Goal: Information Seeking & Learning: Check status

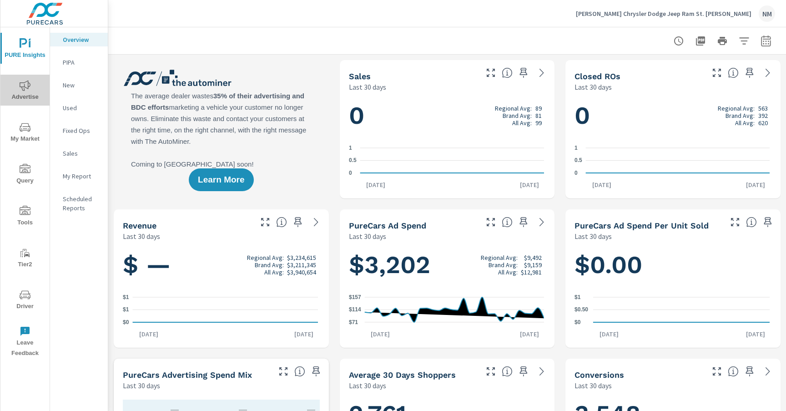
click at [20, 90] on icon "nav menu" at bounding box center [25, 85] width 11 height 11
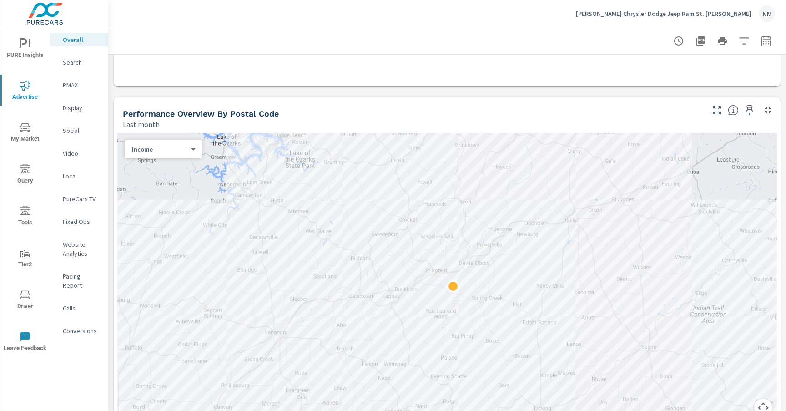
scroll to position [271, 0]
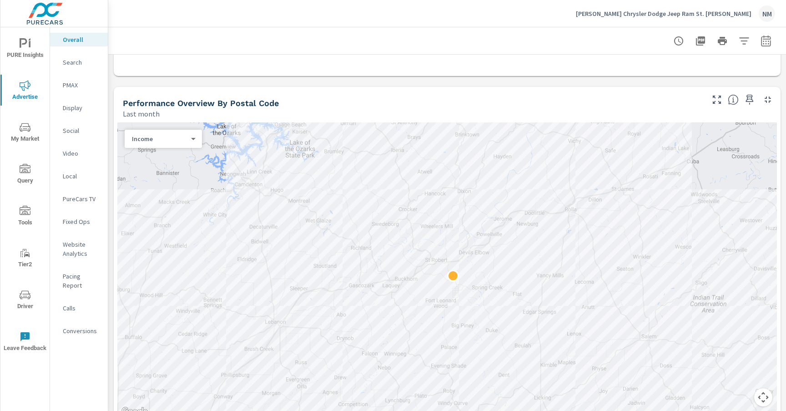
click at [176, 138] on body "PURE Insights Advertise My Market Query Tools Tier2 Driver Leave Feedback Overa…" at bounding box center [393, 205] width 786 height 411
click at [170, 66] on li "Spend" at bounding box center [160, 66] width 70 height 15
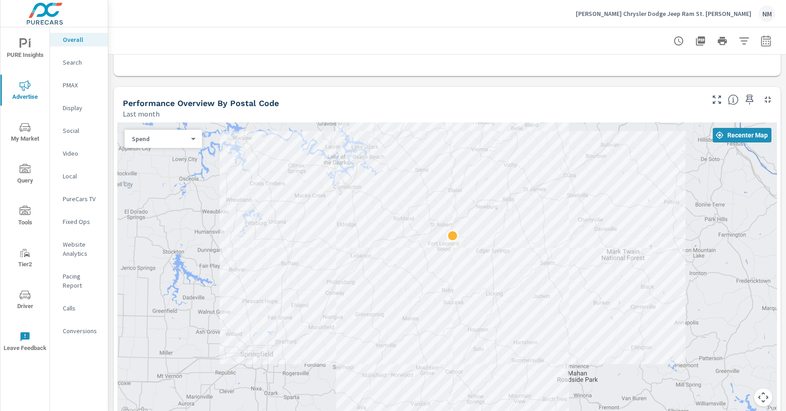
drag, startPoint x: 647, startPoint y: 212, endPoint x: 609, endPoint y: 186, distance: 45.5
click at [609, 186] on div at bounding box center [446, 269] width 659 height 295
click at [491, 261] on div at bounding box center [446, 269] width 659 height 295
click at [175, 138] on body "PURE Insights Advertise My Market Query Tools Tier2 Driver Leave Feedback Overa…" at bounding box center [393, 205] width 786 height 411
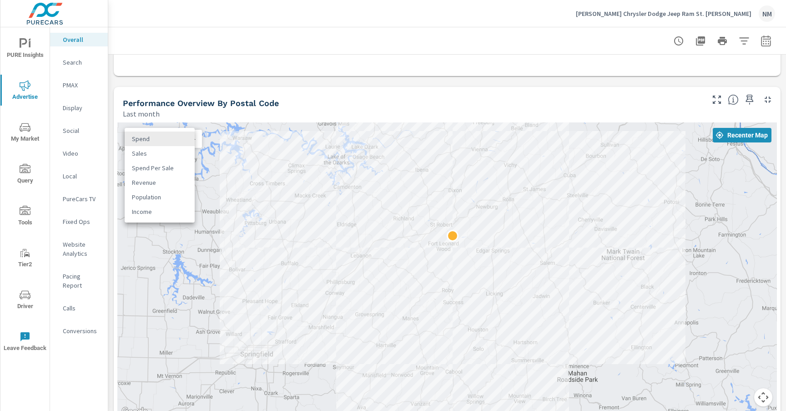
click at [175, 157] on li "Sales" at bounding box center [160, 153] width 70 height 15
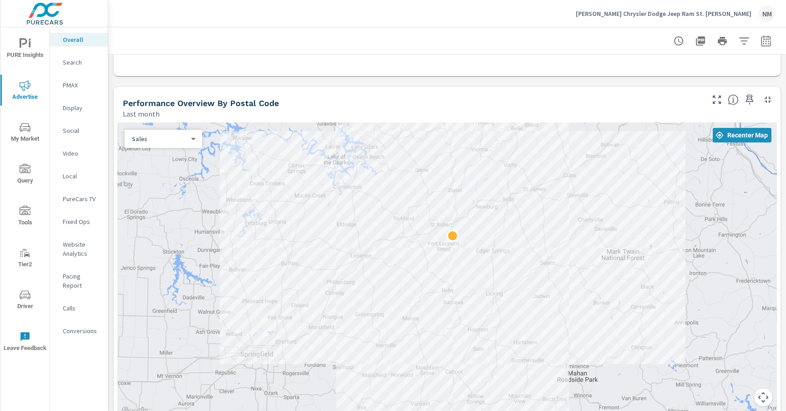
click at [173, 145] on div "Sales 1 ​" at bounding box center [163, 139] width 77 height 18
click at [173, 139] on body "PURE Insights Advertise My Market Query Tools Tier2 Driver Leave Feedback Overa…" at bounding box center [393, 205] width 786 height 411
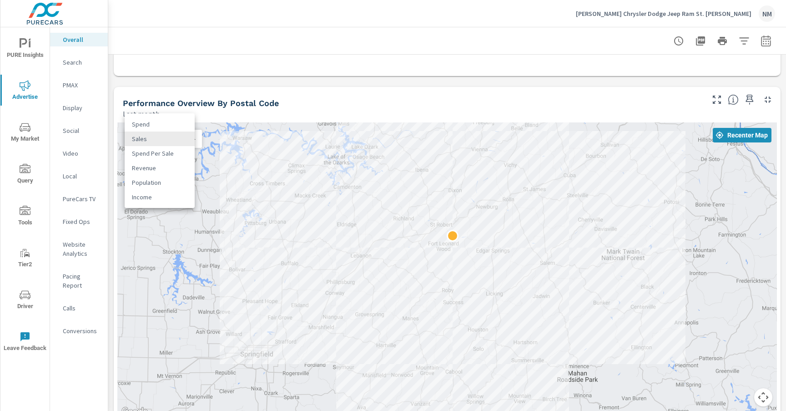
click at [175, 122] on li "Spend" at bounding box center [160, 124] width 70 height 15
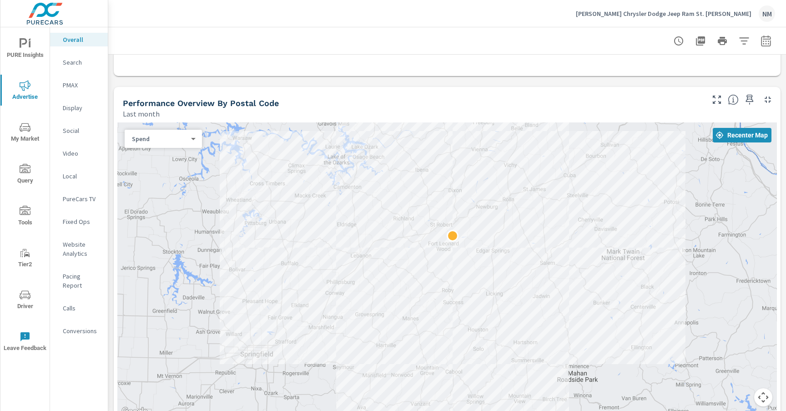
click at [188, 138] on body "PURE Insights Advertise My Market Query Tools Tier2 Driver Leave Feedback Overa…" at bounding box center [393, 205] width 786 height 411
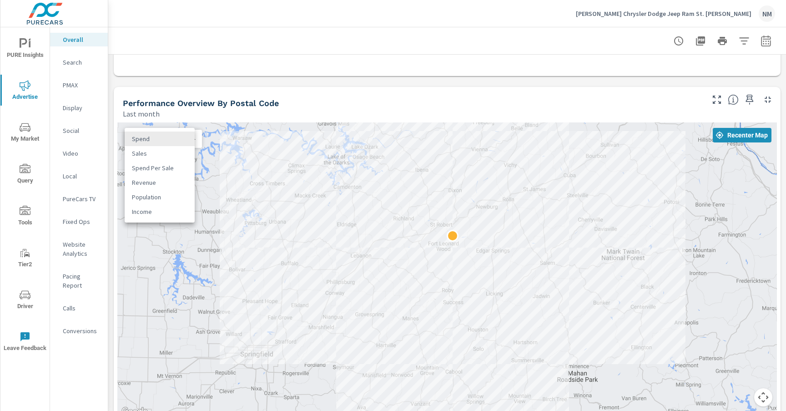
click at [339, 109] on div at bounding box center [393, 205] width 786 height 411
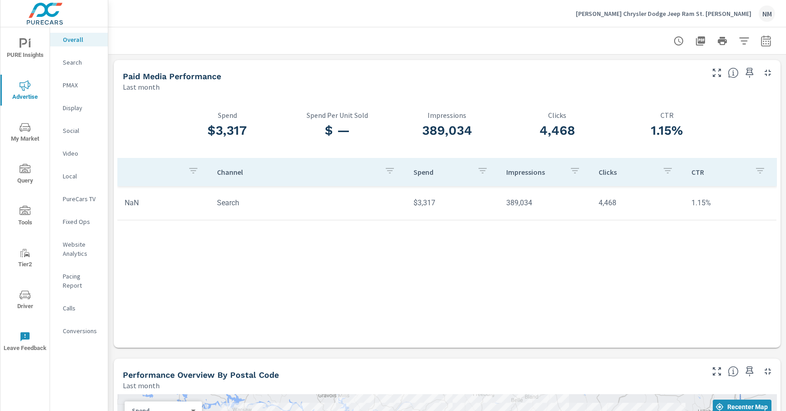
click at [36, 44] on span "PURE Insights" at bounding box center [25, 49] width 44 height 22
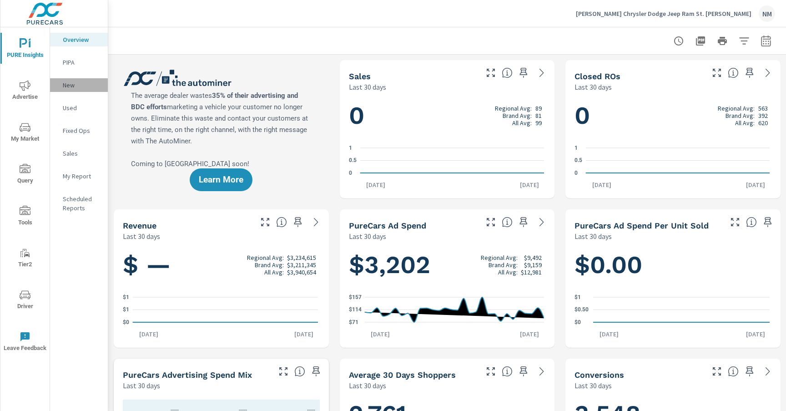
click at [64, 80] on p "New" at bounding box center [82, 84] width 38 height 9
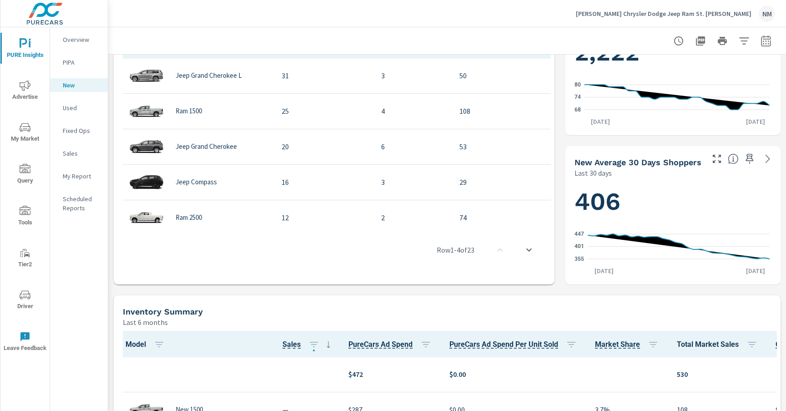
scroll to position [362, 0]
click at [29, 95] on span "Advertise" at bounding box center [25, 91] width 44 height 22
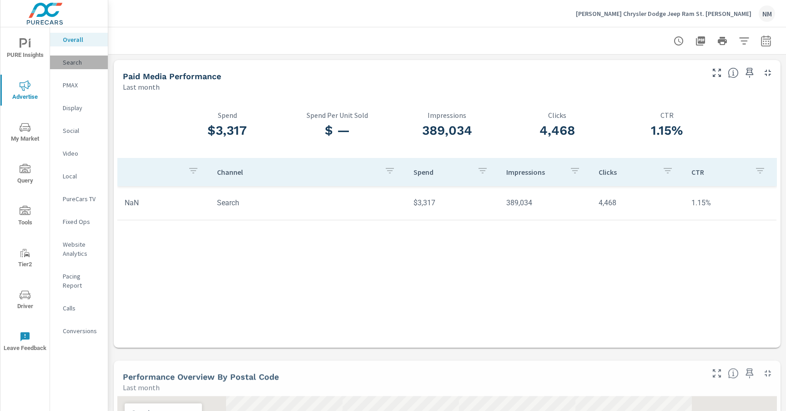
click at [77, 62] on p "Search" at bounding box center [82, 62] width 38 height 9
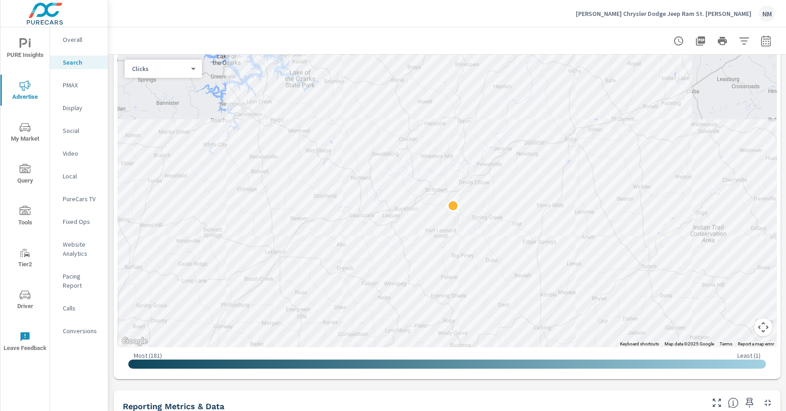
scroll to position [114, 0]
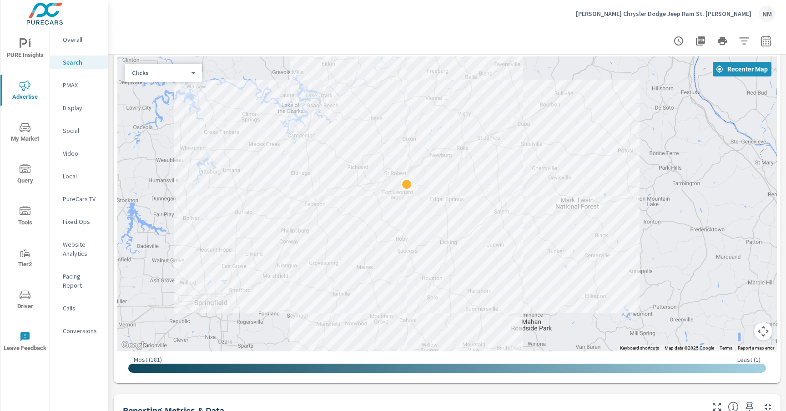
drag, startPoint x: 715, startPoint y: 153, endPoint x: 537, endPoint y: 141, distance: 178.7
click at [537, 141] on div at bounding box center [446, 203] width 659 height 295
click at [164, 79] on div "Clicks 1 ​" at bounding box center [163, 73] width 77 height 18
click at [165, 78] on div "Clicks 1 ​" at bounding box center [163, 73] width 77 height 18
click at [169, 75] on body "PURE Insights Advertise My Market Query Tools Tier2 Driver Leave Feedback Overa…" at bounding box center [393, 205] width 786 height 411
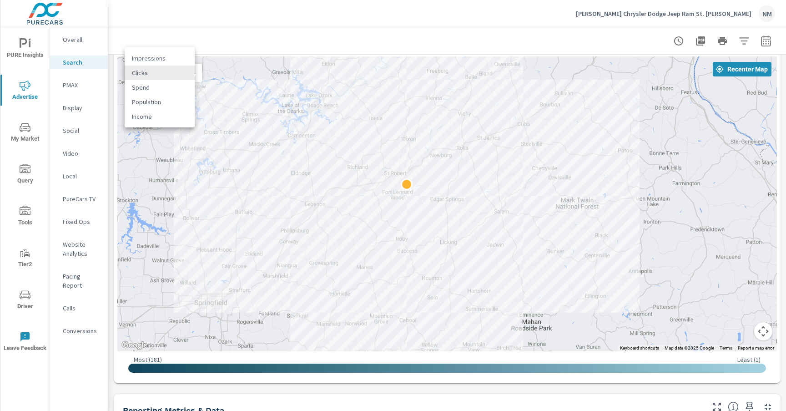
click at [166, 49] on ul "Impressions Clicks Spend Population Income" at bounding box center [160, 87] width 70 height 80
click at [167, 56] on li "Impressions" at bounding box center [160, 58] width 70 height 15
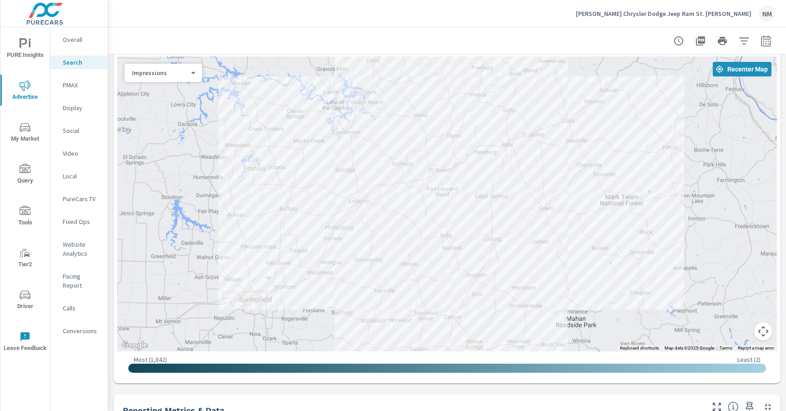
drag, startPoint x: 603, startPoint y: 141, endPoint x: 650, endPoint y: 140, distance: 46.9
click at [650, 140] on div at bounding box center [446, 203] width 659 height 295
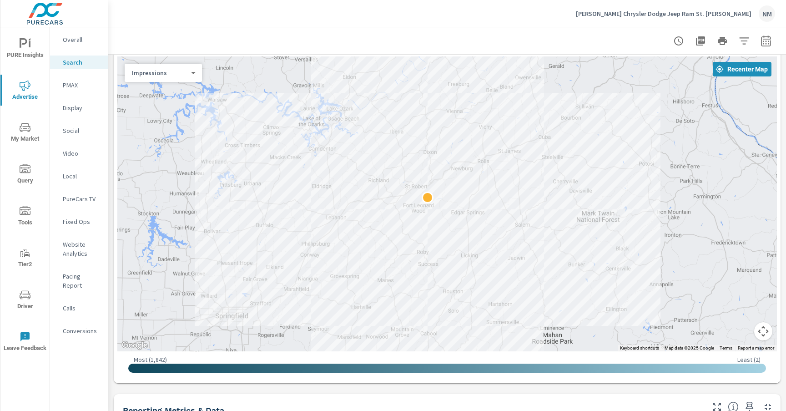
click at [610, 207] on div at bounding box center [446, 203] width 659 height 295
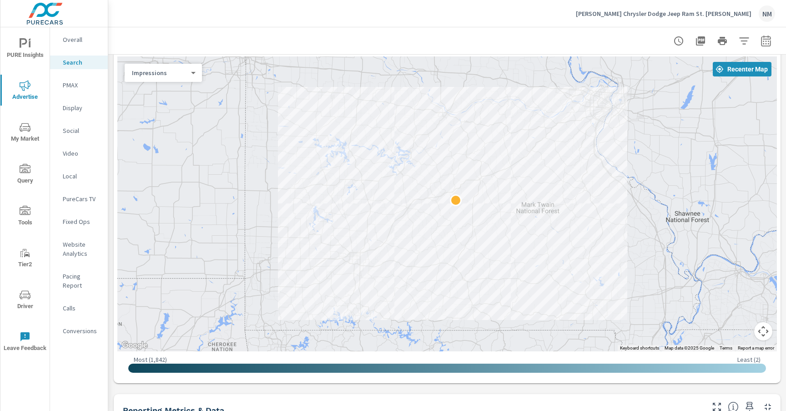
drag, startPoint x: 617, startPoint y: 202, endPoint x: 528, endPoint y: 197, distance: 89.3
click at [528, 197] on div at bounding box center [446, 203] width 659 height 295
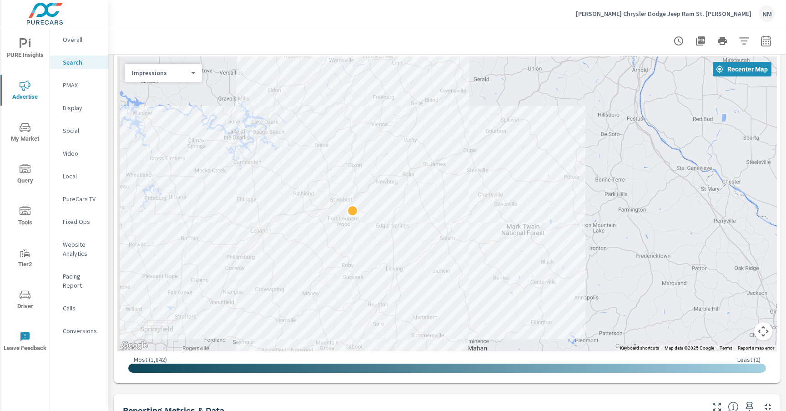
drag, startPoint x: 509, startPoint y: 183, endPoint x: 530, endPoint y: 172, distance: 23.8
click at [530, 172] on div at bounding box center [446, 203] width 659 height 295
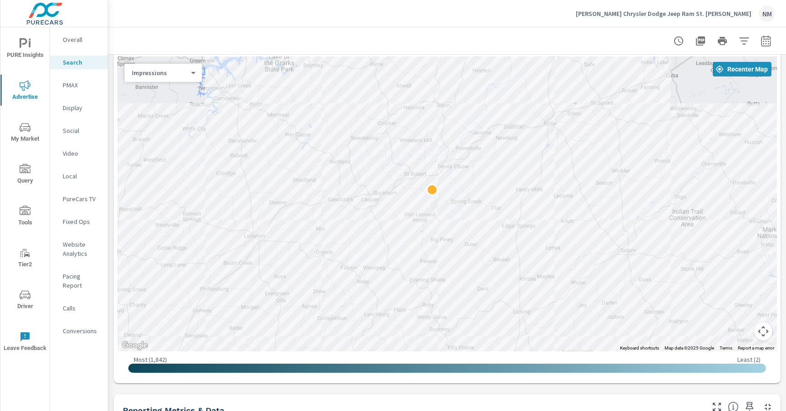
drag, startPoint x: 514, startPoint y: 171, endPoint x: 750, endPoint y: 139, distance: 238.3
click at [750, 139] on div at bounding box center [446, 203] width 659 height 295
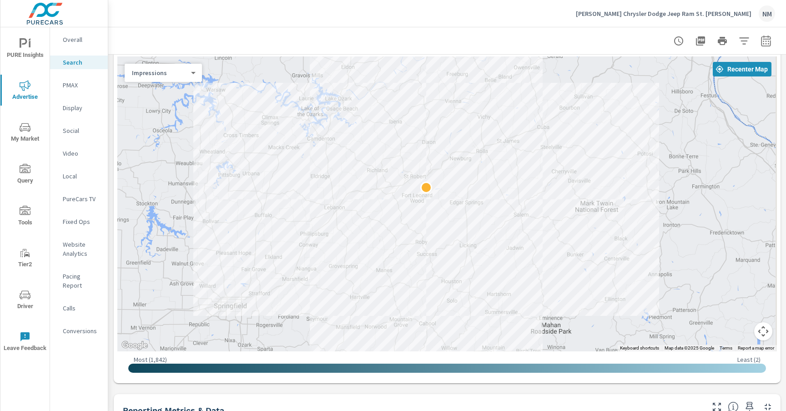
drag, startPoint x: 690, startPoint y: 137, endPoint x: 546, endPoint y: 158, distance: 145.2
click at [546, 158] on div at bounding box center [446, 203] width 659 height 295
click at [759, 331] on button "Map camera controls" at bounding box center [763, 331] width 18 height 18
click at [757, 331] on button "Map camera controls" at bounding box center [763, 331] width 18 height 18
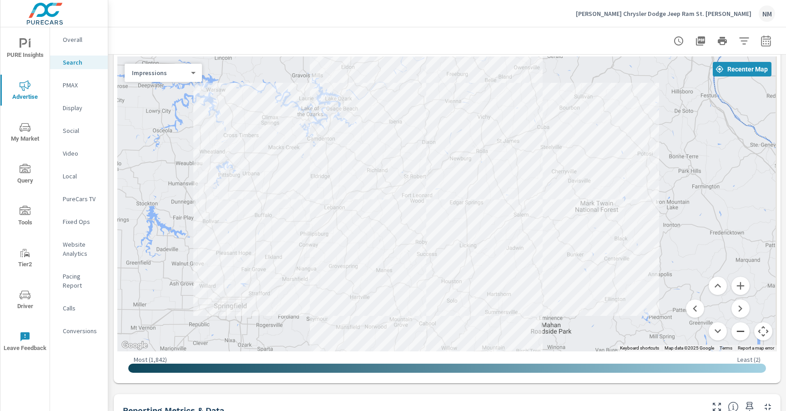
click at [733, 333] on button "Zoom out" at bounding box center [740, 331] width 18 height 18
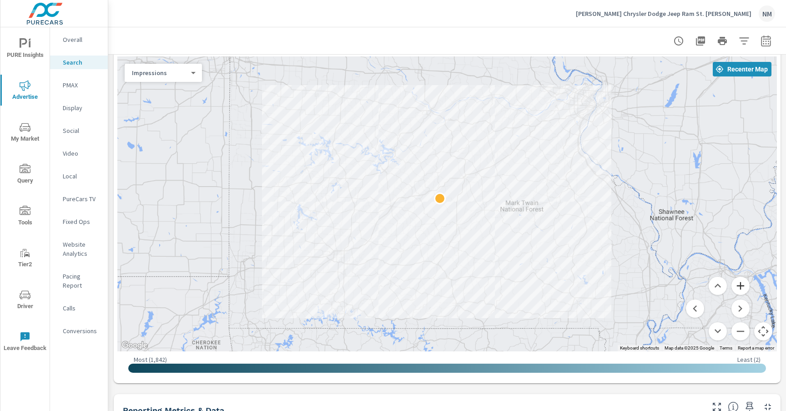
click at [739, 277] on button "Zoom in" at bounding box center [740, 285] width 18 height 18
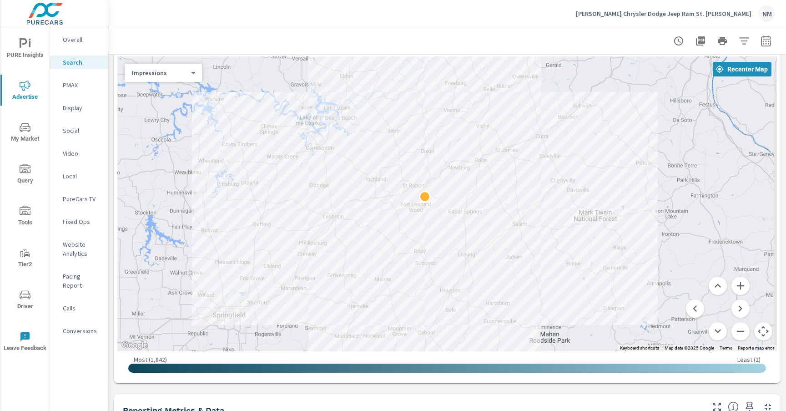
drag, startPoint x: 581, startPoint y: 204, endPoint x: 580, endPoint y: 216, distance: 11.4
click at [779, 153] on div "Search Performance [PERSON_NAME] Chrysler Dodge Jeep Ram St. [PERSON_NAME] Repo…" at bounding box center [447, 218] width 678 height 383
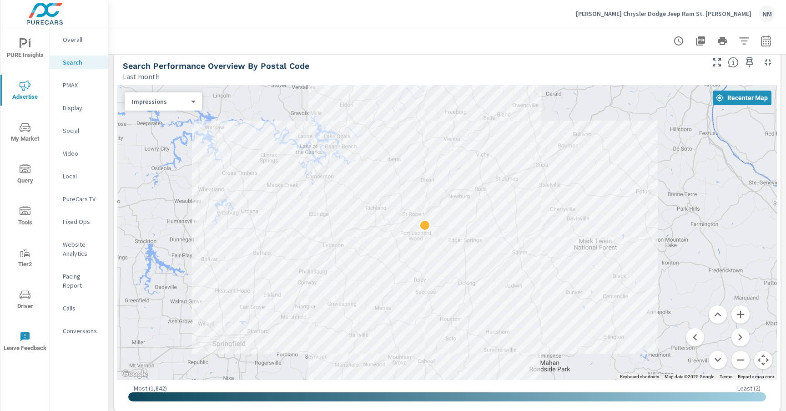
scroll to position [78, 0]
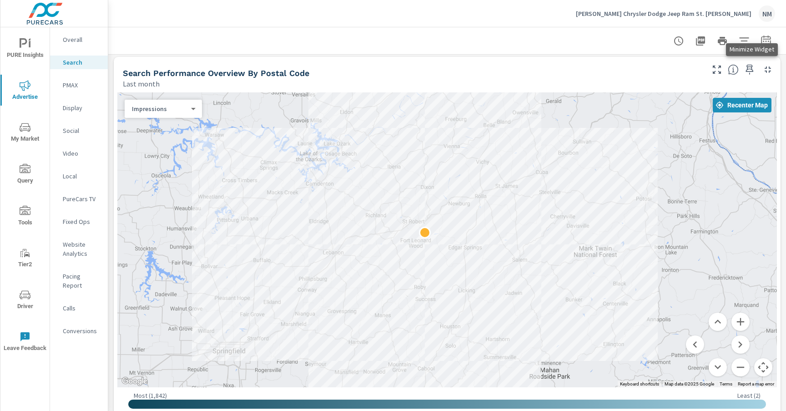
click at [760, 64] on button "button" at bounding box center [767, 69] width 15 height 15
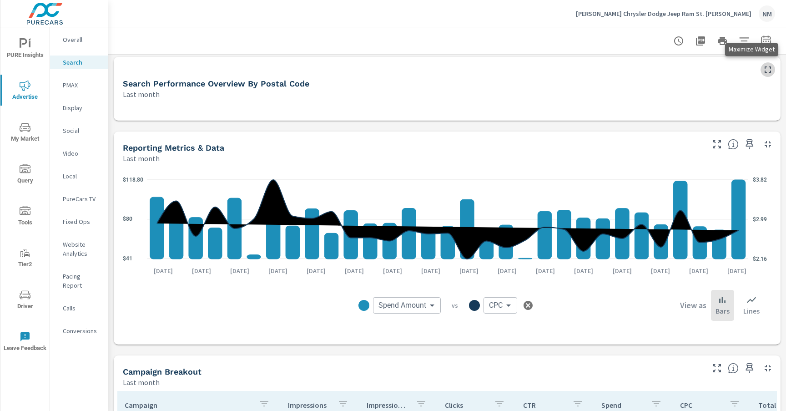
click at [762, 68] on icon "button" at bounding box center [767, 69] width 11 height 11
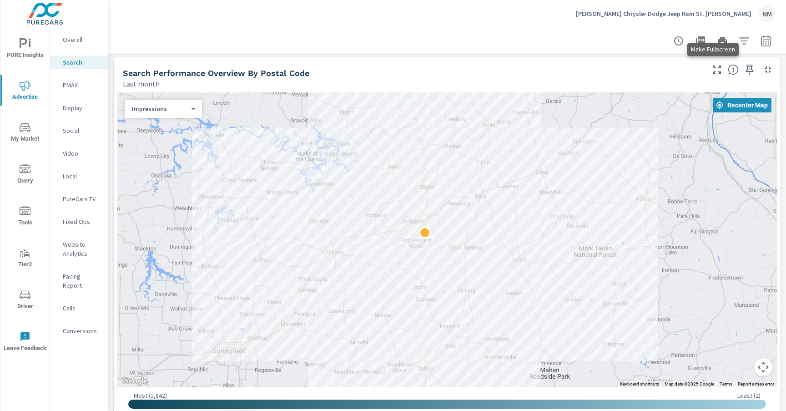
click at [711, 70] on icon "button" at bounding box center [716, 69] width 11 height 11
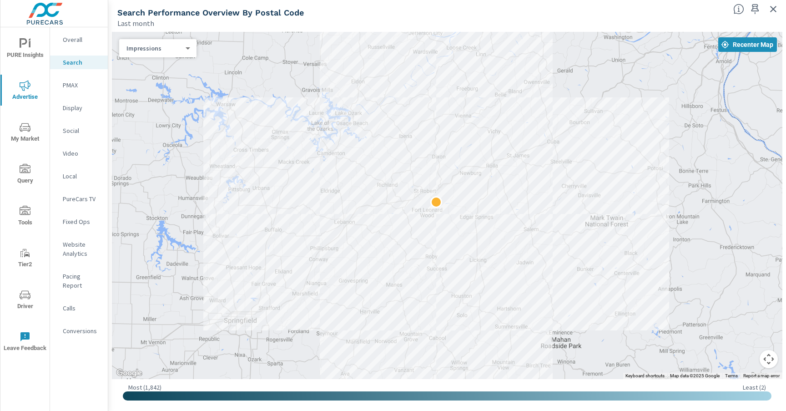
drag, startPoint x: 600, startPoint y: 176, endPoint x: 611, endPoint y: 181, distance: 12.2
click at [611, 181] on div at bounding box center [447, 205] width 670 height 347
click at [151, 45] on body "PURE Insights Advertise My Market Query Tools Tier2 Driver Leave Feedback Overa…" at bounding box center [393, 205] width 786 height 411
click at [271, 19] on div at bounding box center [393, 205] width 786 height 411
click at [771, 11] on icon "button" at bounding box center [773, 9] width 6 height 6
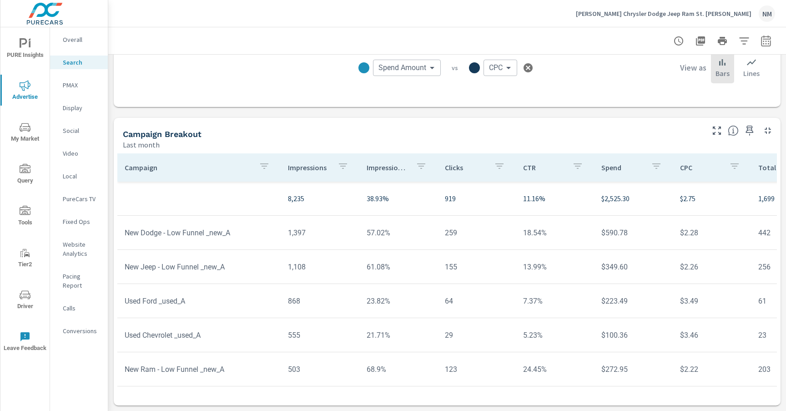
click at [381, 163] on p "Impression Share" at bounding box center [388, 167] width 42 height 9
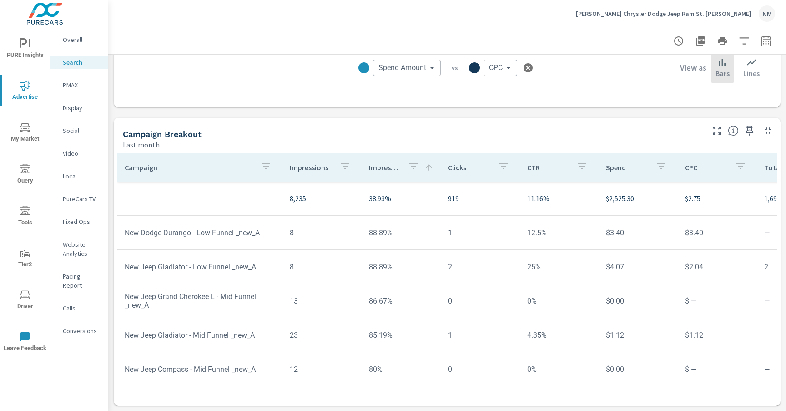
click at [304, 163] on p "Impressions" at bounding box center [311, 167] width 43 height 9
click at [304, 163] on p "Impressions" at bounding box center [306, 167] width 32 height 9
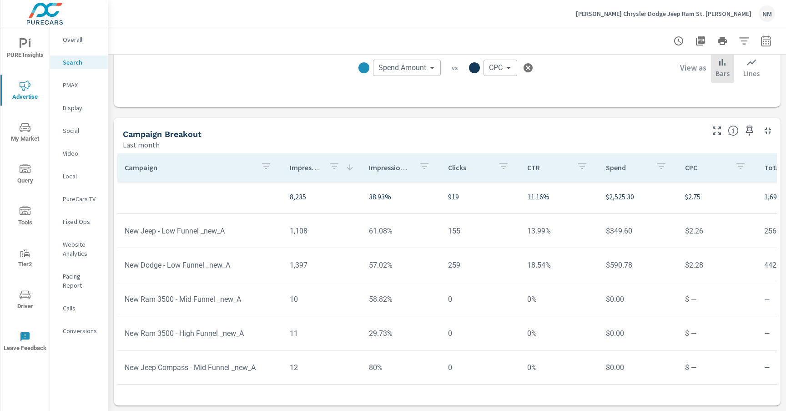
click at [305, 163] on p "Impressions" at bounding box center [306, 167] width 32 height 9
click at [305, 163] on p "Impressions" at bounding box center [309, 167] width 42 height 9
click at [305, 163] on p "Impressions" at bounding box center [306, 167] width 32 height 9
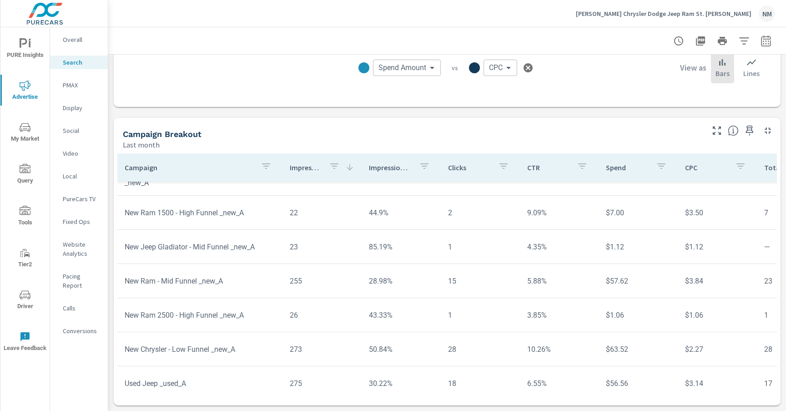
scroll to position [465, 0]
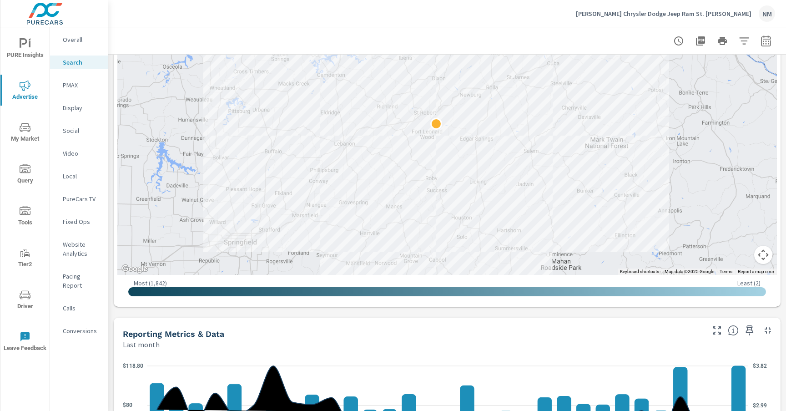
scroll to position [176, 0]
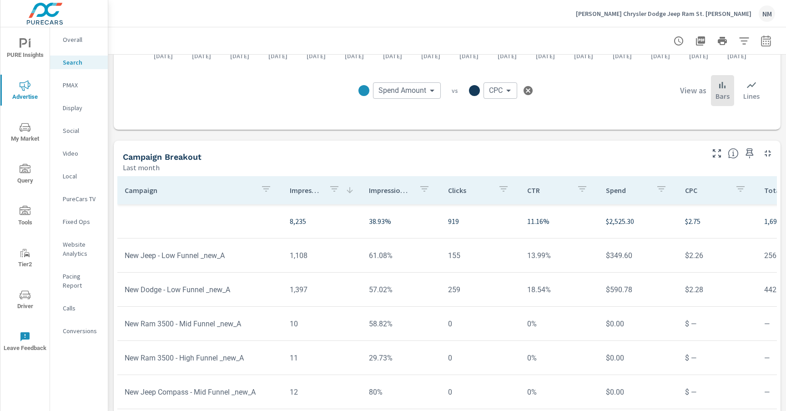
scroll to position [620, 0]
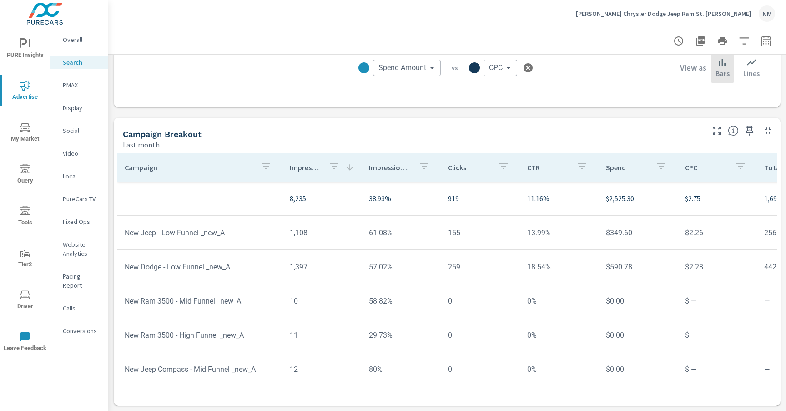
click at [312, 163] on p "Impressions" at bounding box center [306, 167] width 32 height 9
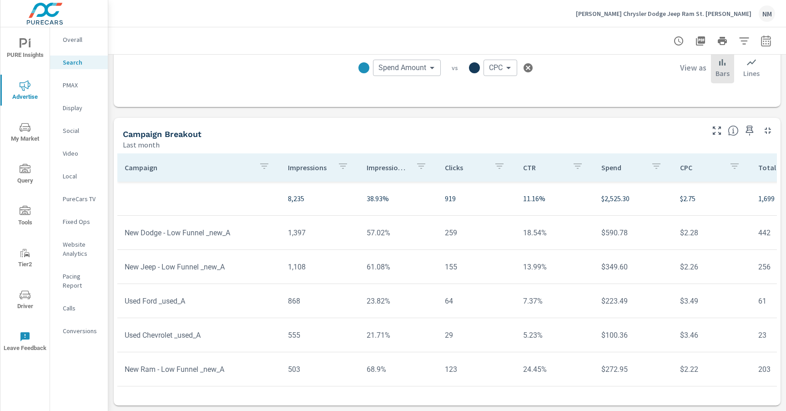
click at [341, 162] on icon "button" at bounding box center [342, 166] width 11 height 11
click at [306, 131] on div at bounding box center [393, 205] width 786 height 411
click at [313, 164] on p "Impressions" at bounding box center [309, 167] width 42 height 9
click at [313, 164] on p "Impressions" at bounding box center [306, 167] width 32 height 9
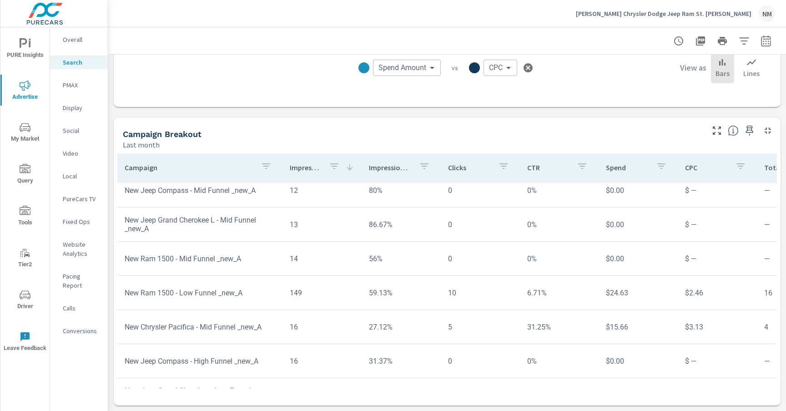
scroll to position [204, 0]
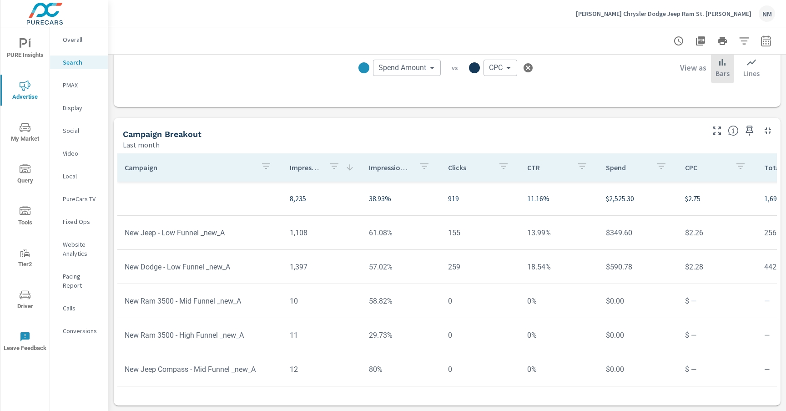
click at [395, 163] on p "Impression Share" at bounding box center [390, 167] width 43 height 9
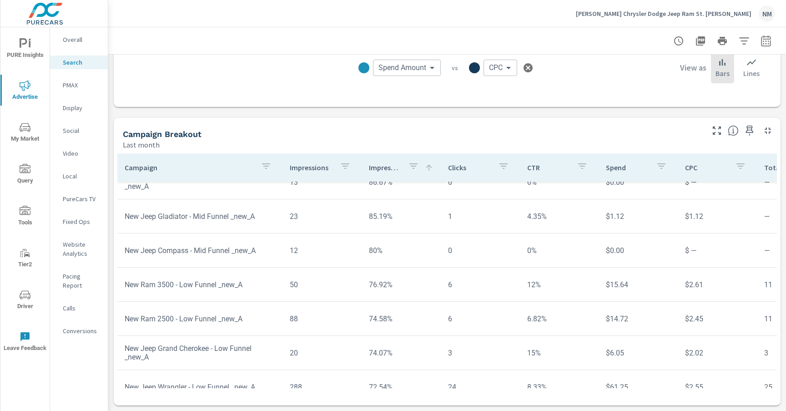
scroll to position [120, 0]
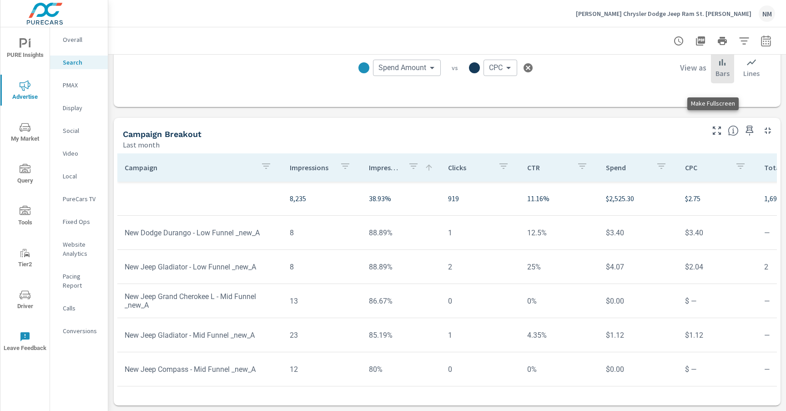
click at [711, 125] on icon "button" at bounding box center [716, 130] width 11 height 11
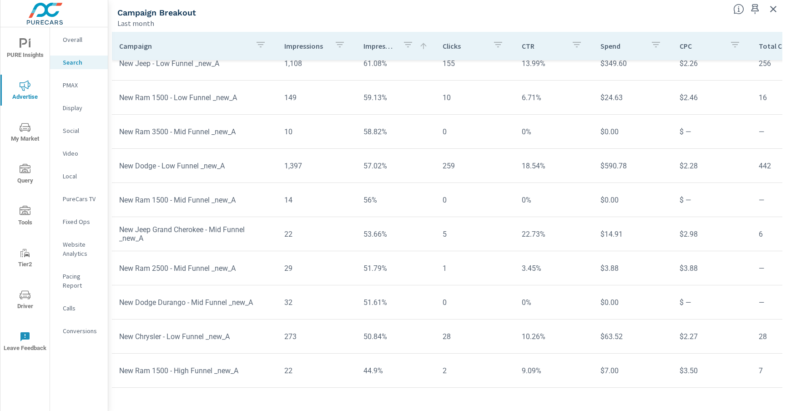
scroll to position [467, 0]
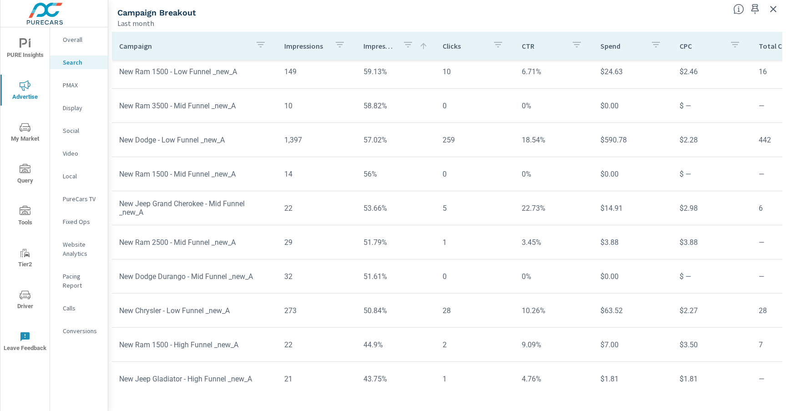
scroll to position [483, 0]
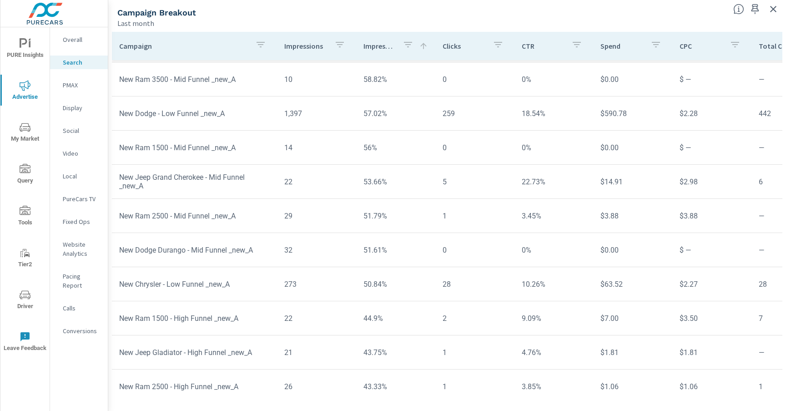
scroll to position [514, 0]
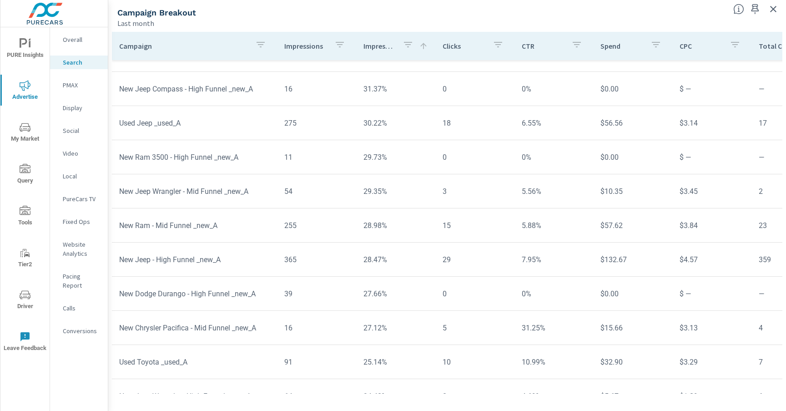
scroll to position [1276, 0]
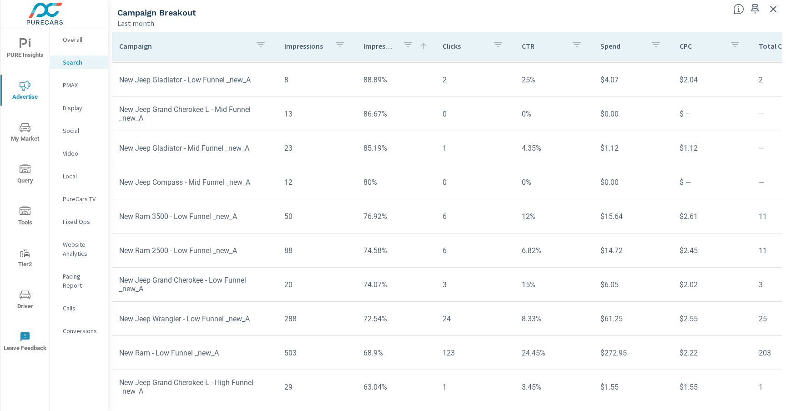
scroll to position [25, 0]
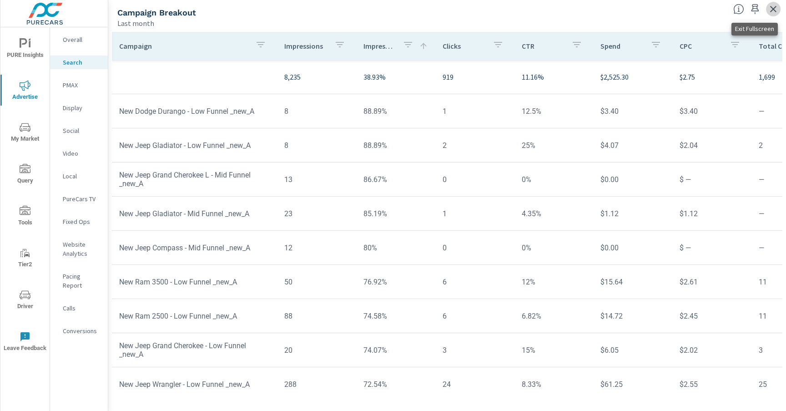
click at [775, 8] on icon "button" at bounding box center [773, 9] width 11 height 11
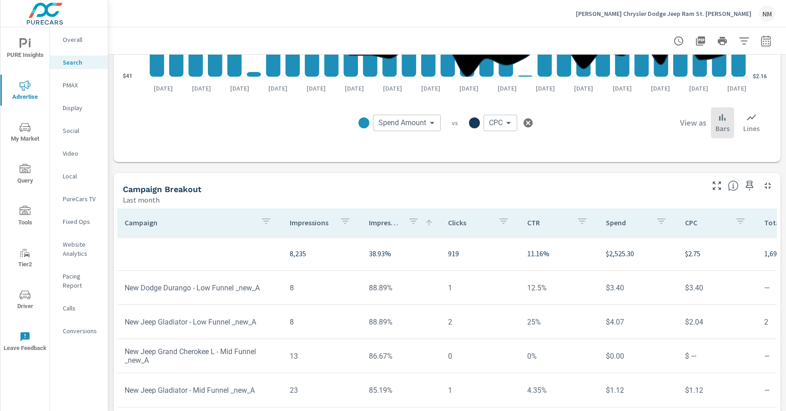
scroll to position [620, 0]
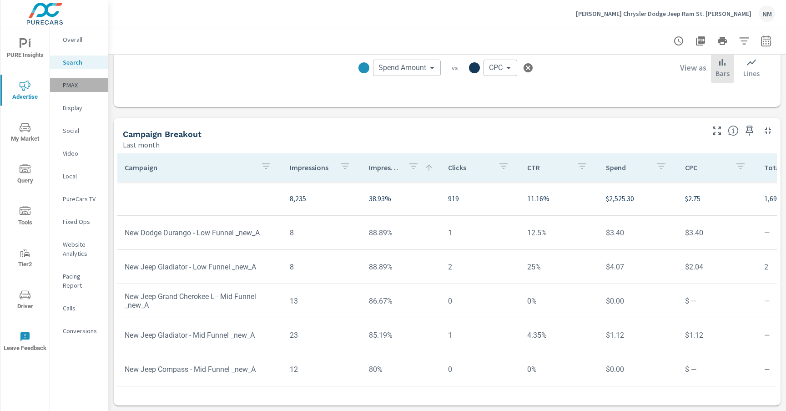
click at [76, 85] on p "PMAX" at bounding box center [82, 84] width 38 height 9
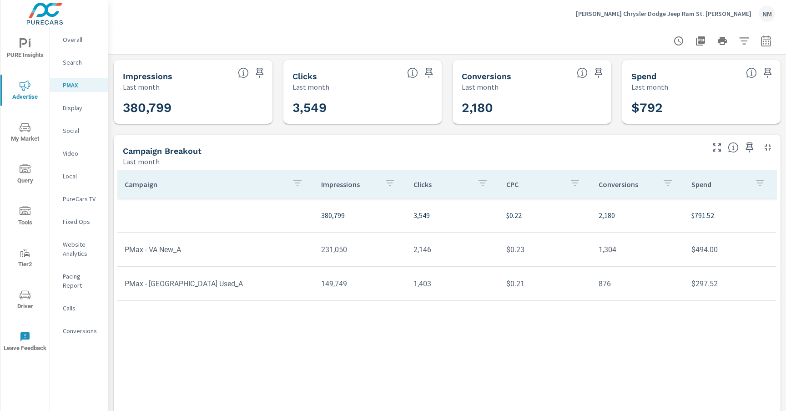
click at [78, 326] on p "Conversions" at bounding box center [82, 330] width 38 height 9
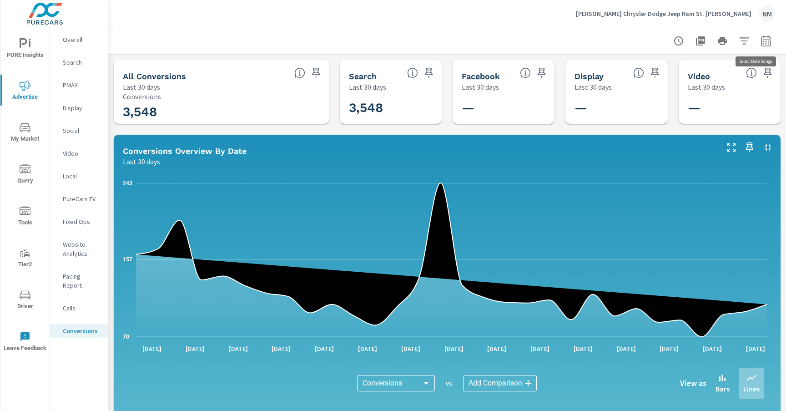
click at [762, 38] on icon "button" at bounding box center [765, 40] width 11 height 11
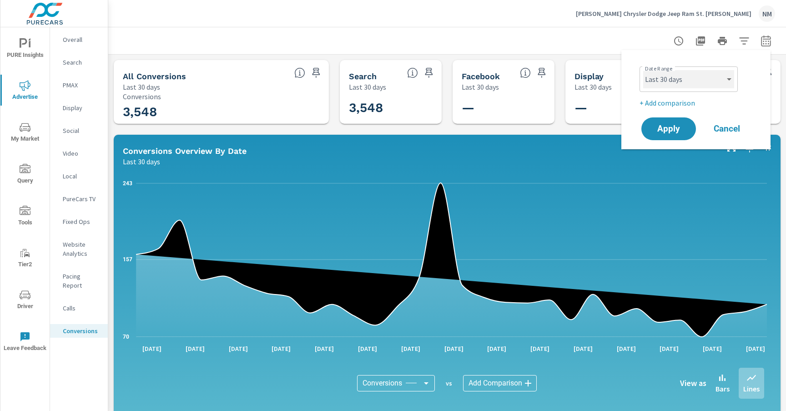
click at [703, 75] on select "Custom [DATE] Last week Last 7 days Last 14 days Last 30 days Last 45 days Last…" at bounding box center [688, 79] width 91 height 18
select select "Last month"
click at [652, 124] on button "Apply" at bounding box center [668, 129] width 56 height 24
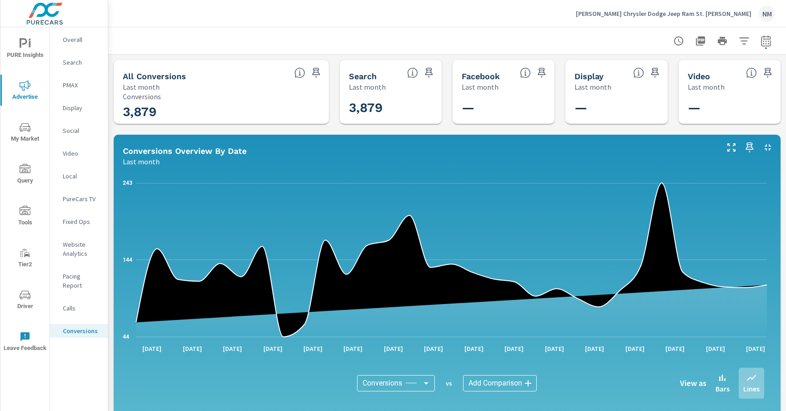
click at [759, 43] on button "button" at bounding box center [766, 41] width 18 height 18
select select "Last month"
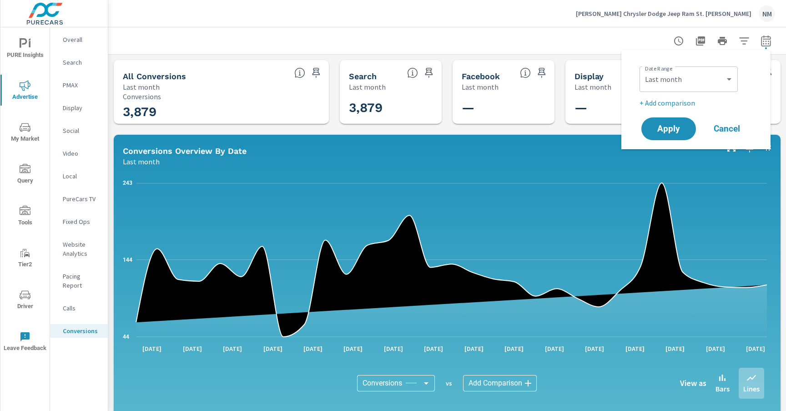
click at [681, 104] on p "+ Add comparison" at bounding box center [697, 102] width 116 height 11
select select "Previous period"
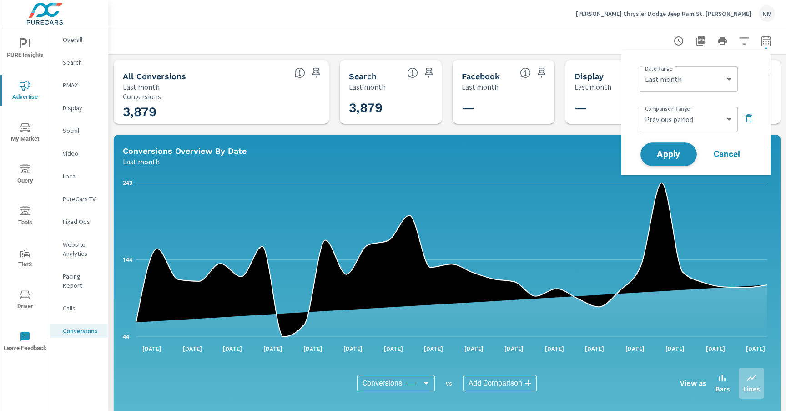
click at [674, 150] on span "Apply" at bounding box center [668, 154] width 37 height 9
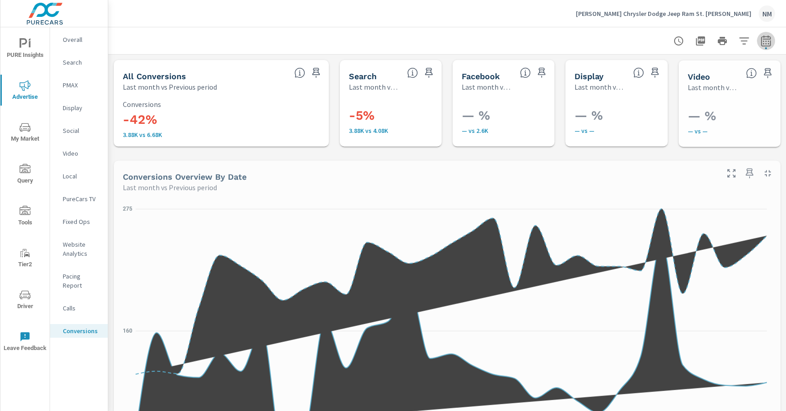
click at [760, 39] on icon "button" at bounding box center [765, 40] width 11 height 11
select select "Last month"
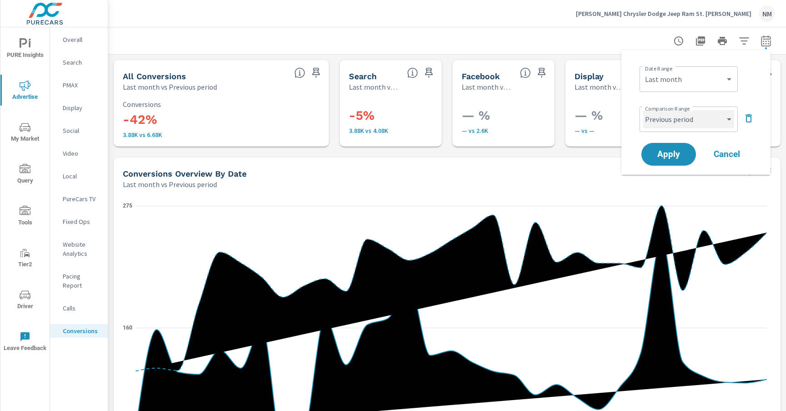
click at [686, 118] on select "Custom Previous period Previous month Previous year" at bounding box center [688, 119] width 91 height 18
select select "Previous month"
click at [682, 145] on button "Apply" at bounding box center [668, 154] width 56 height 24
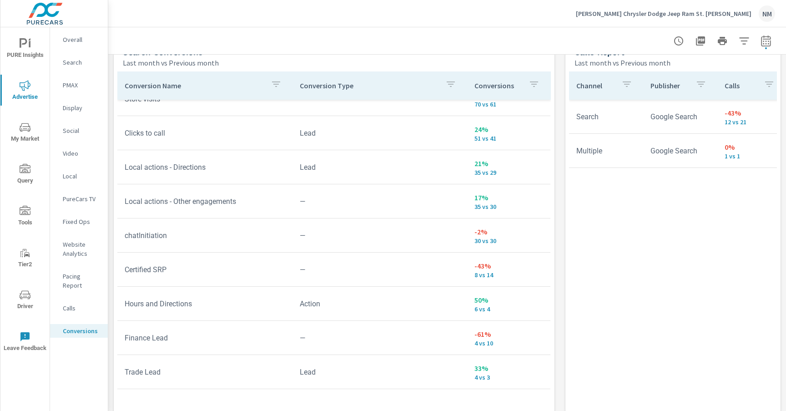
scroll to position [190, 0]
click at [211, 236] on td "chatInitiation" at bounding box center [204, 233] width 175 height 23
click at [482, 237] on p "30 vs 30" at bounding box center [508, 239] width 69 height 7
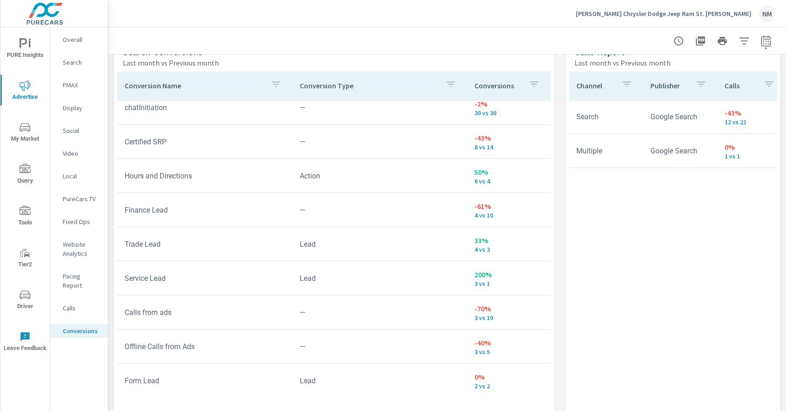
scroll to position [316, 0]
click at [479, 303] on tbody "Local actions - Website visits Action 23% 209 vs 170 Store visits — 15% 70 vs 6…" at bounding box center [333, 90] width 433 height 614
click at [479, 302] on p "-70%" at bounding box center [508, 307] width 69 height 11
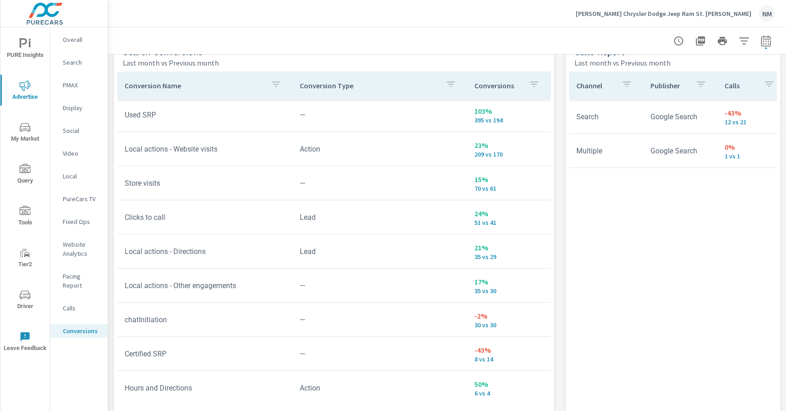
scroll to position [4, 0]
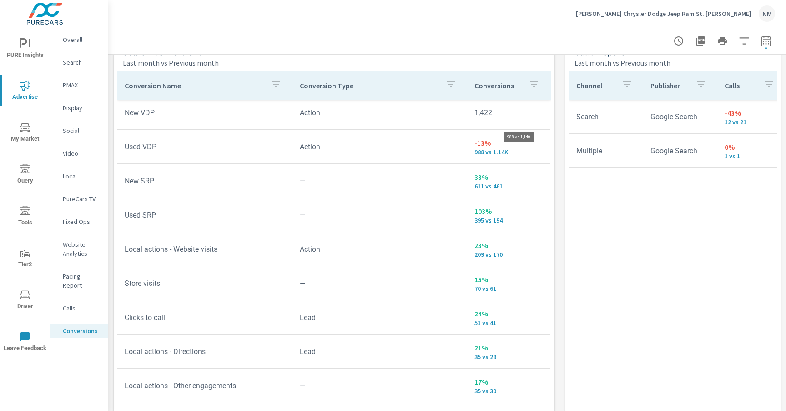
click at [478, 152] on p "988 vs 1.14K" at bounding box center [508, 151] width 69 height 7
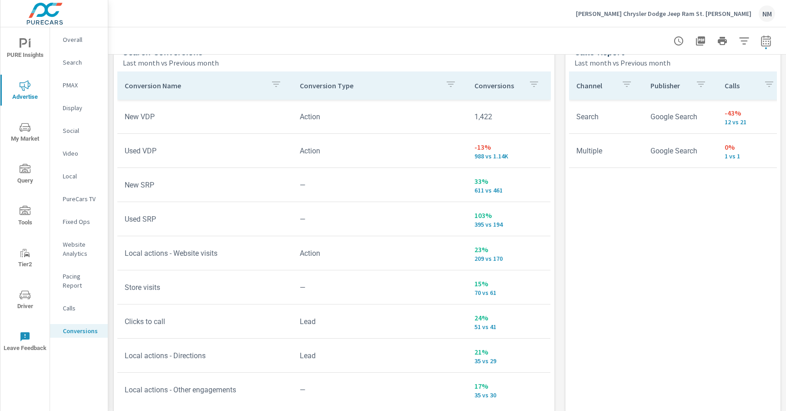
click at [78, 65] on p "Search" at bounding box center [82, 62] width 38 height 9
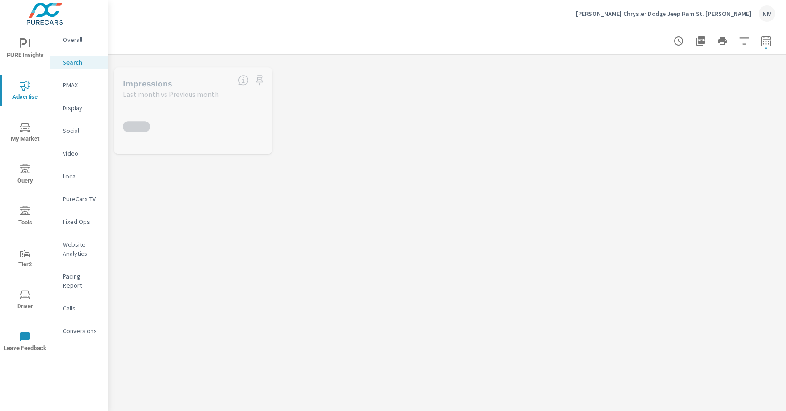
click at [20, 133] on span "My Market" at bounding box center [25, 133] width 44 height 22
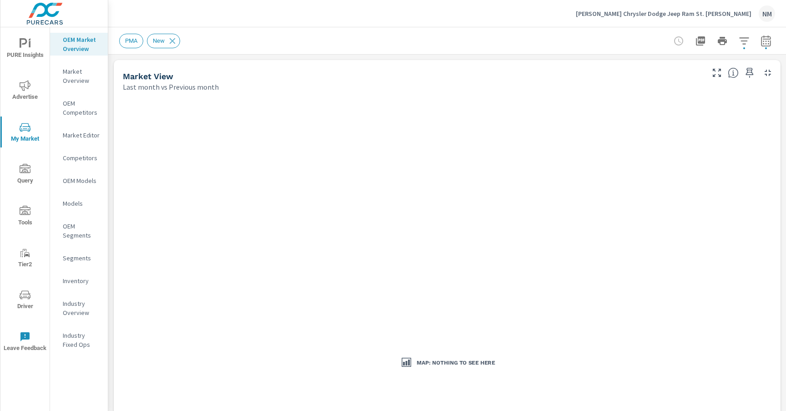
click at [693, 15] on p "[PERSON_NAME] Chrysler Dodge Jeep Ram St. [PERSON_NAME]" at bounding box center [664, 14] width 176 height 8
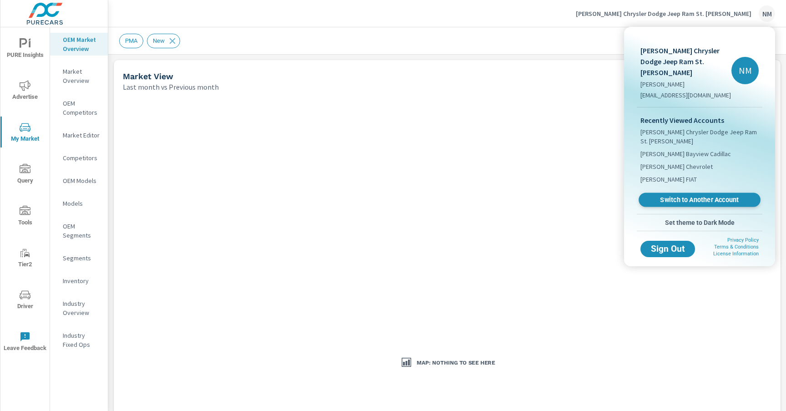
click at [676, 194] on link "Switch to Another Account" at bounding box center [699, 200] width 122 height 14
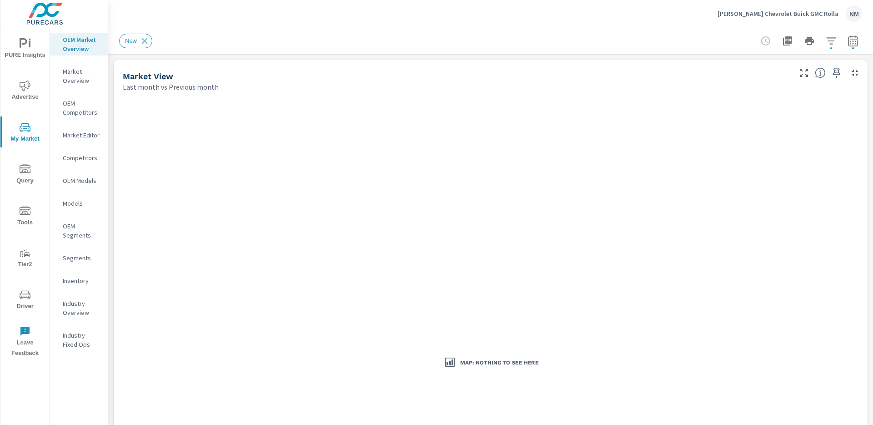
click at [29, 300] on span "Driver" at bounding box center [25, 300] width 44 height 22
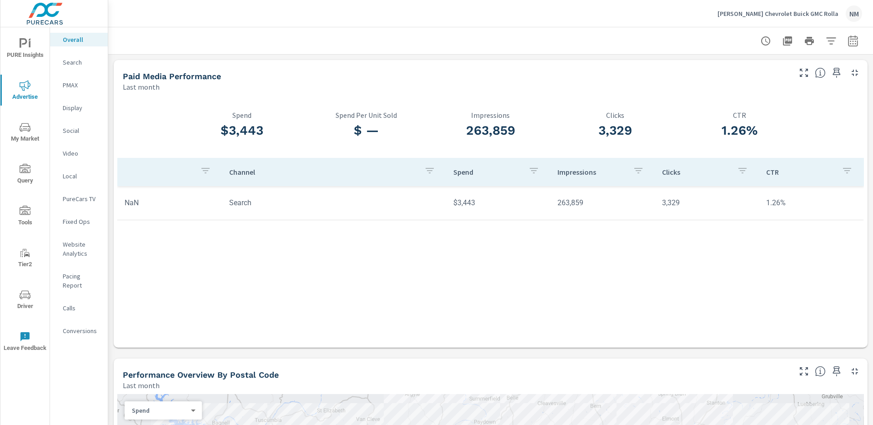
click at [66, 62] on p "Search" at bounding box center [82, 62] width 38 height 9
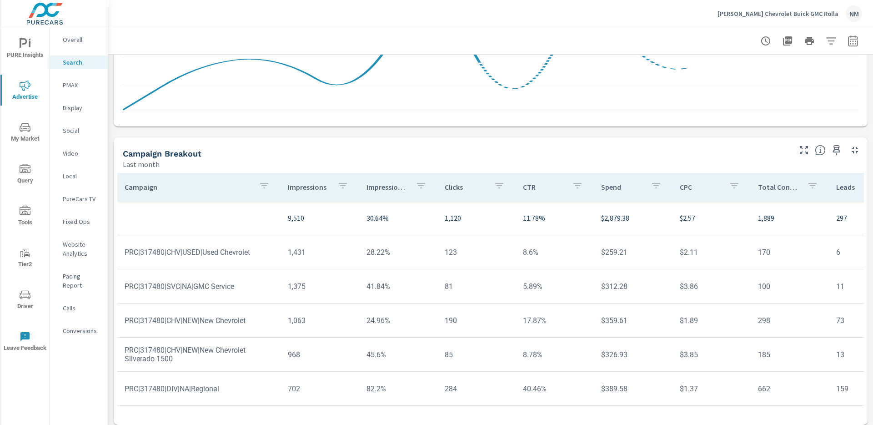
scroll to position [597, 0]
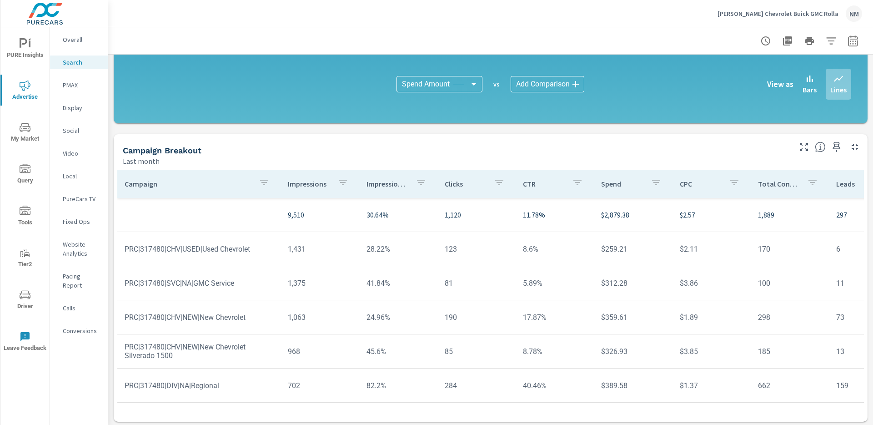
click at [848, 35] on icon "button" at bounding box center [853, 40] width 11 height 11
select select "Last month"
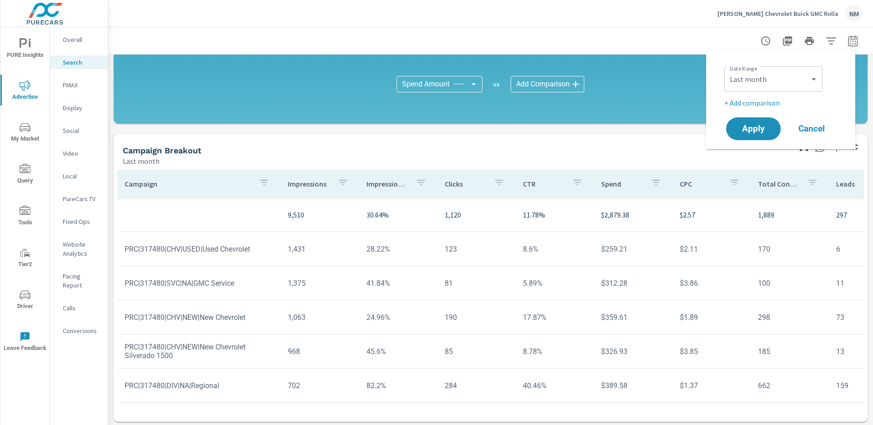
click at [773, 103] on p "+ Add comparison" at bounding box center [782, 102] width 116 height 11
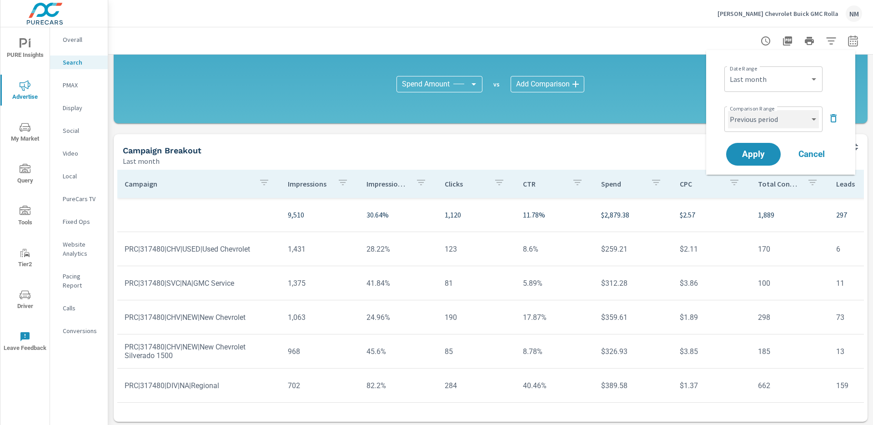
click at [768, 124] on select "Custom Previous period Previous month Previous year" at bounding box center [773, 119] width 91 height 18
select select "Previous month"
click at [760, 152] on span "Apply" at bounding box center [753, 154] width 37 height 9
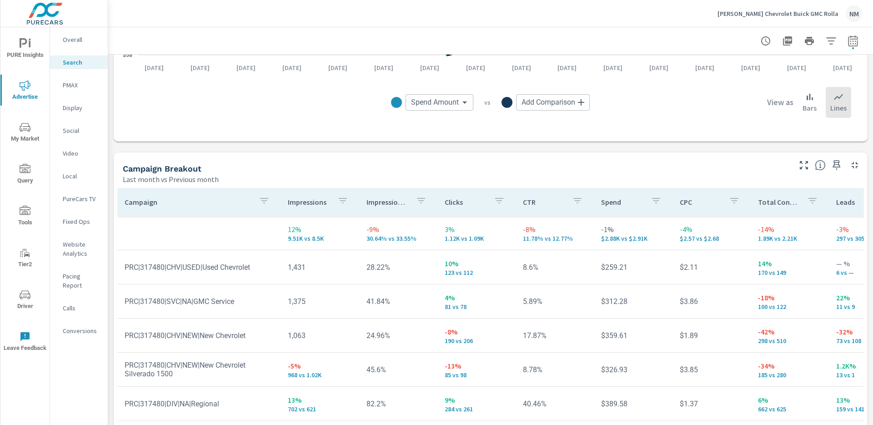
scroll to position [819, 0]
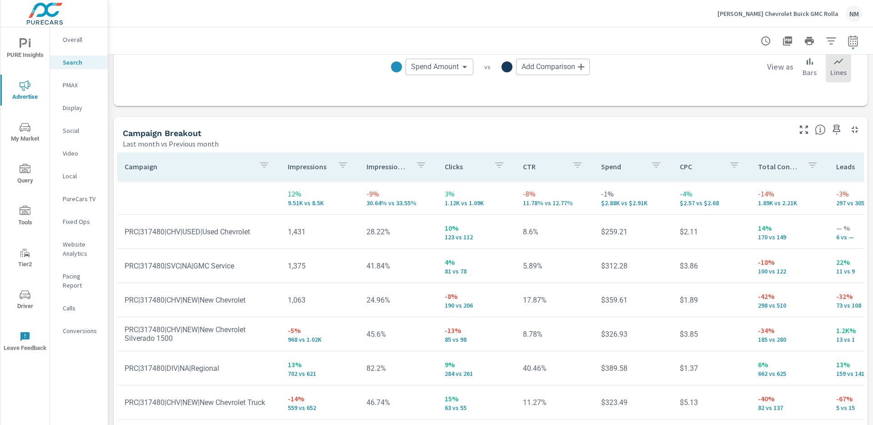
click at [28, 293] on icon "nav menu" at bounding box center [25, 294] width 11 height 9
